Goal: Task Accomplishment & Management: Manage account settings

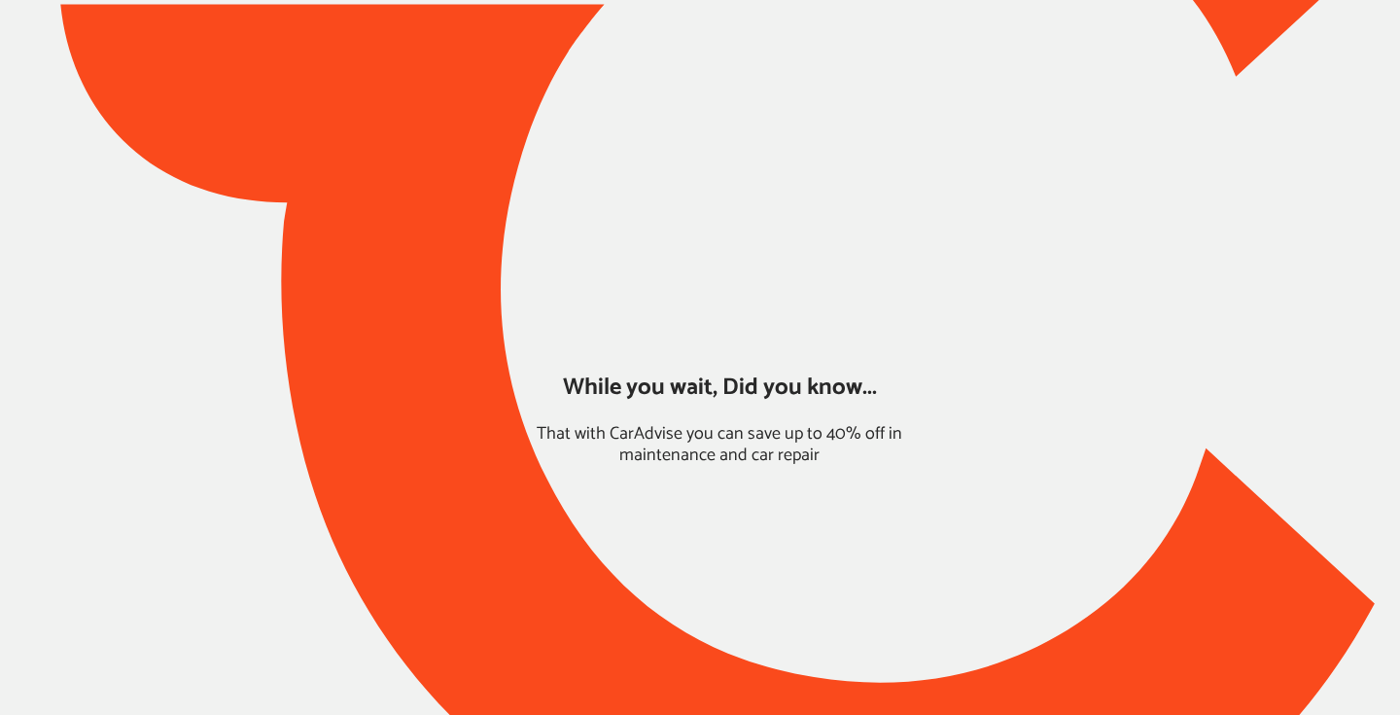
type input "*****"
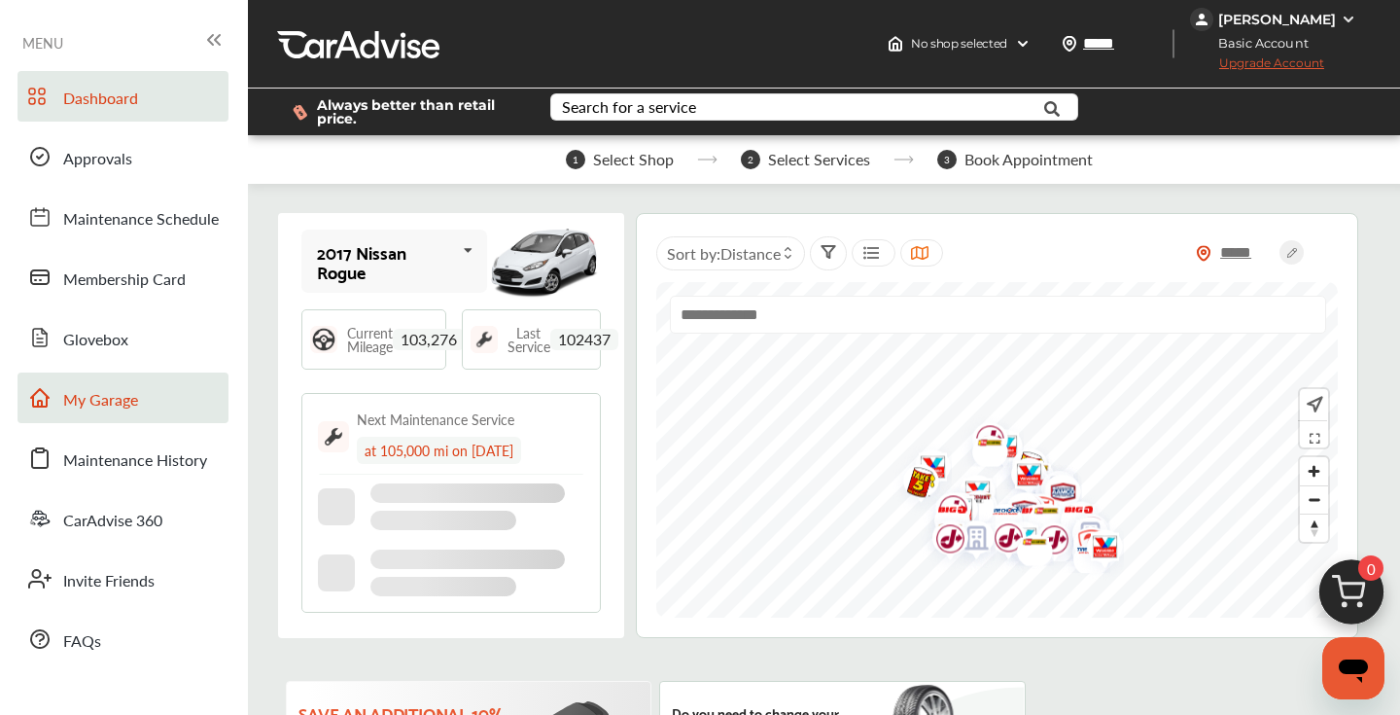
click at [117, 402] on span "My Garage" at bounding box center [100, 400] width 75 height 25
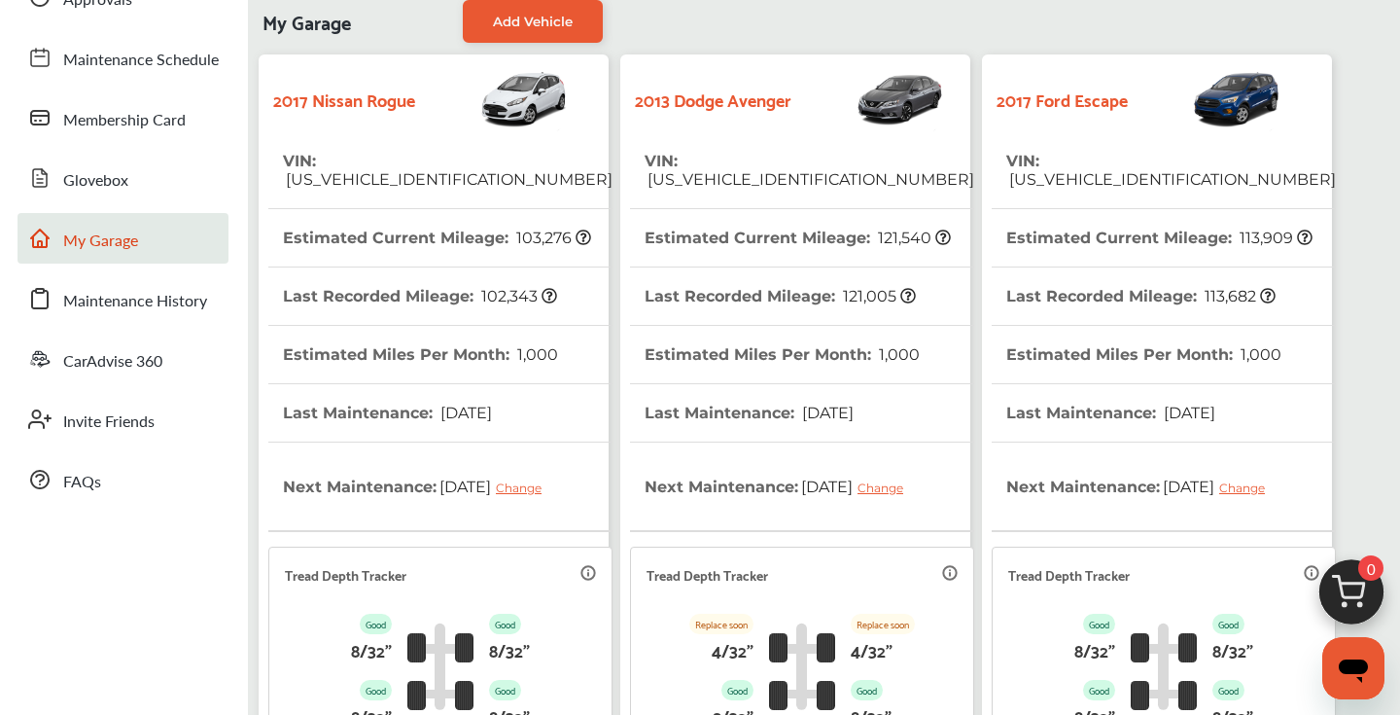
scroll to position [129, 0]
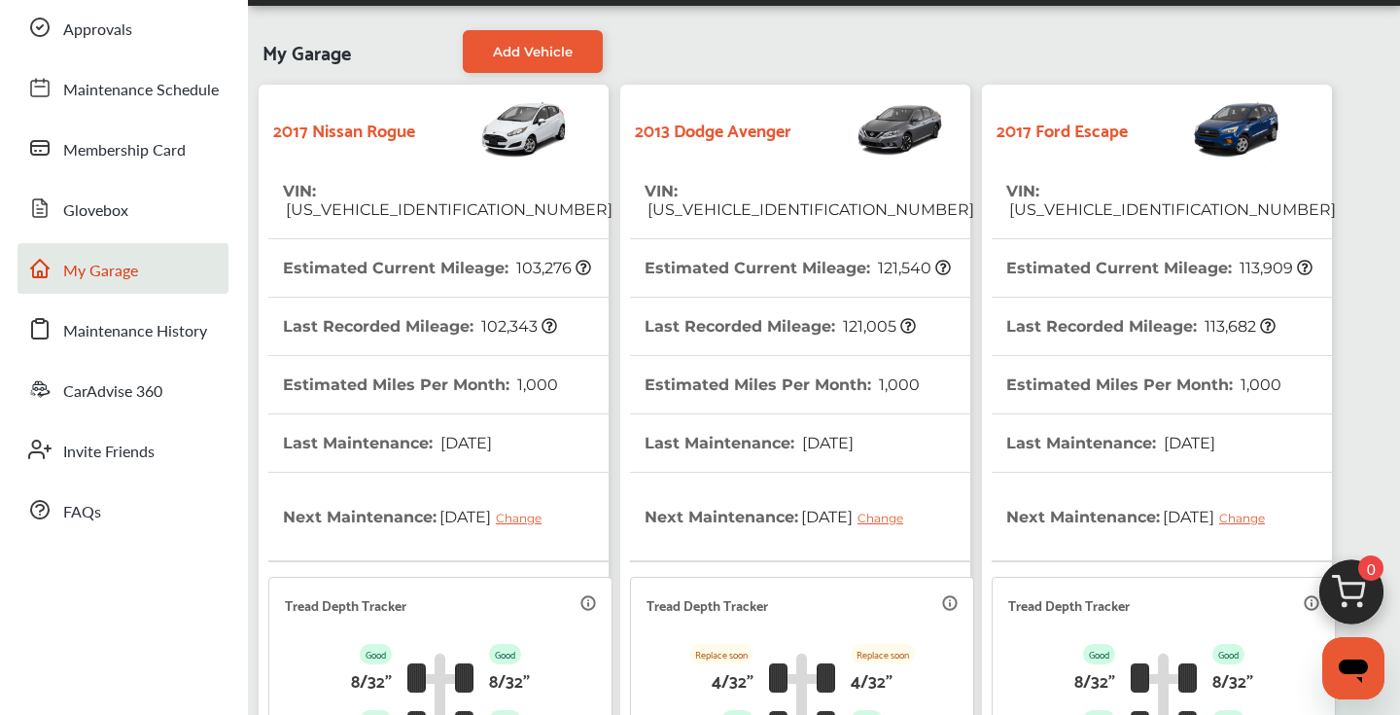
click at [1264, 195] on tr "VIN : [US_VEHICLE_IDENTIFICATION_NUMBER]" at bounding box center [1164, 200] width 344 height 77
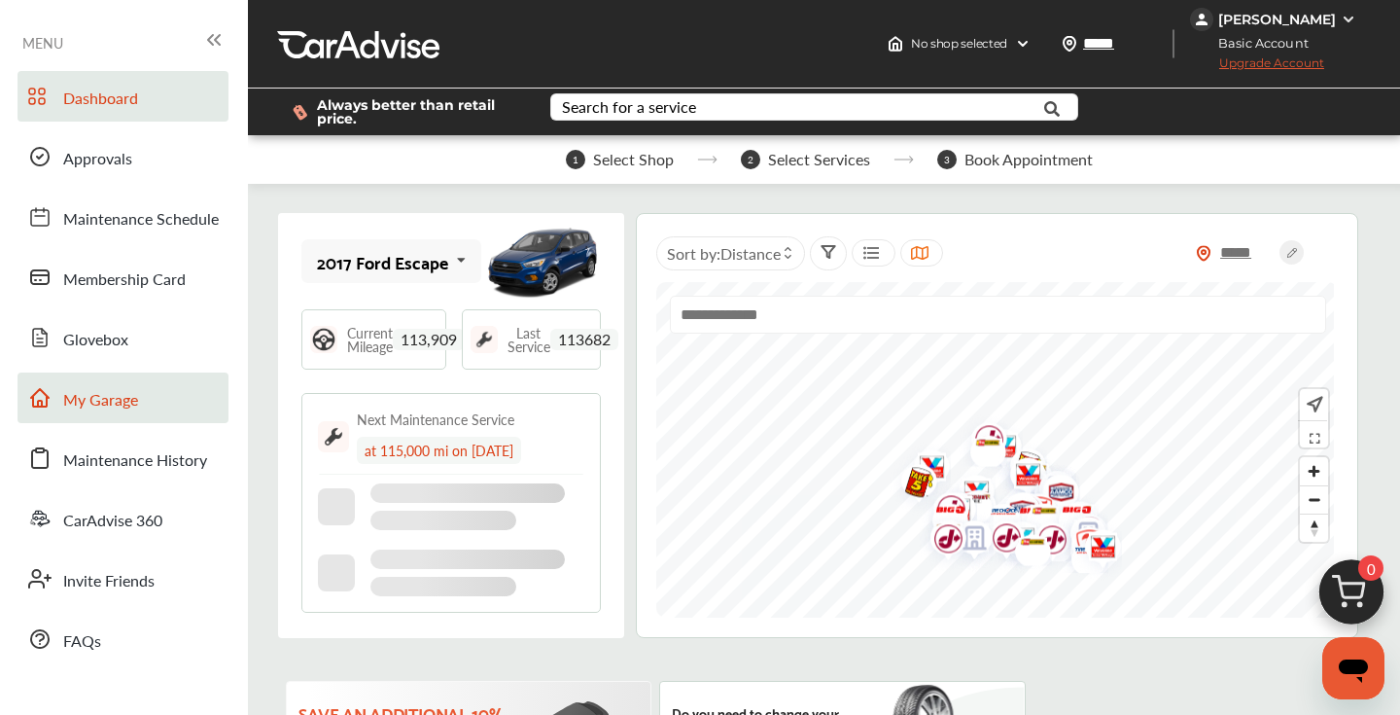
click at [119, 403] on span "My Garage" at bounding box center [100, 400] width 75 height 25
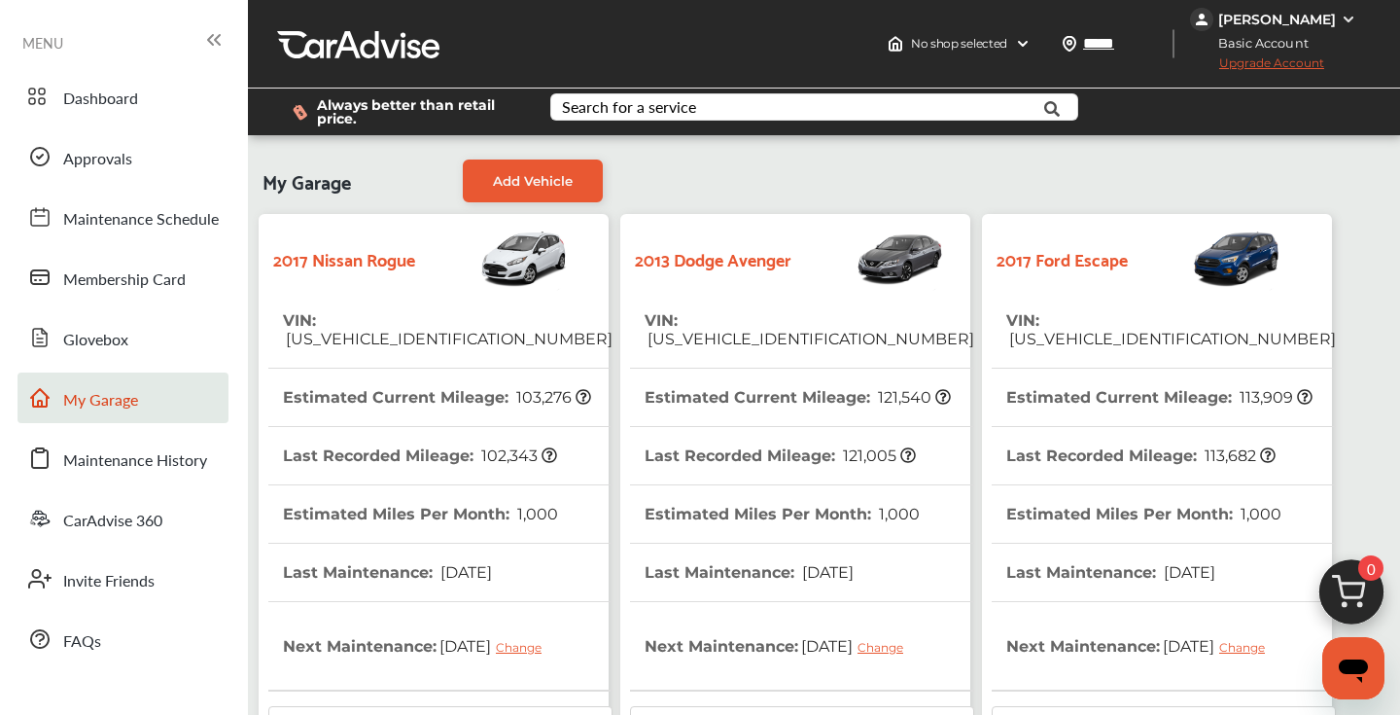
click at [539, 323] on tr "VIN : [US_VEHICLE_IDENTIFICATION_NUMBER]" at bounding box center [440, 330] width 344 height 77
